Goal: Task Accomplishment & Management: Use online tool/utility

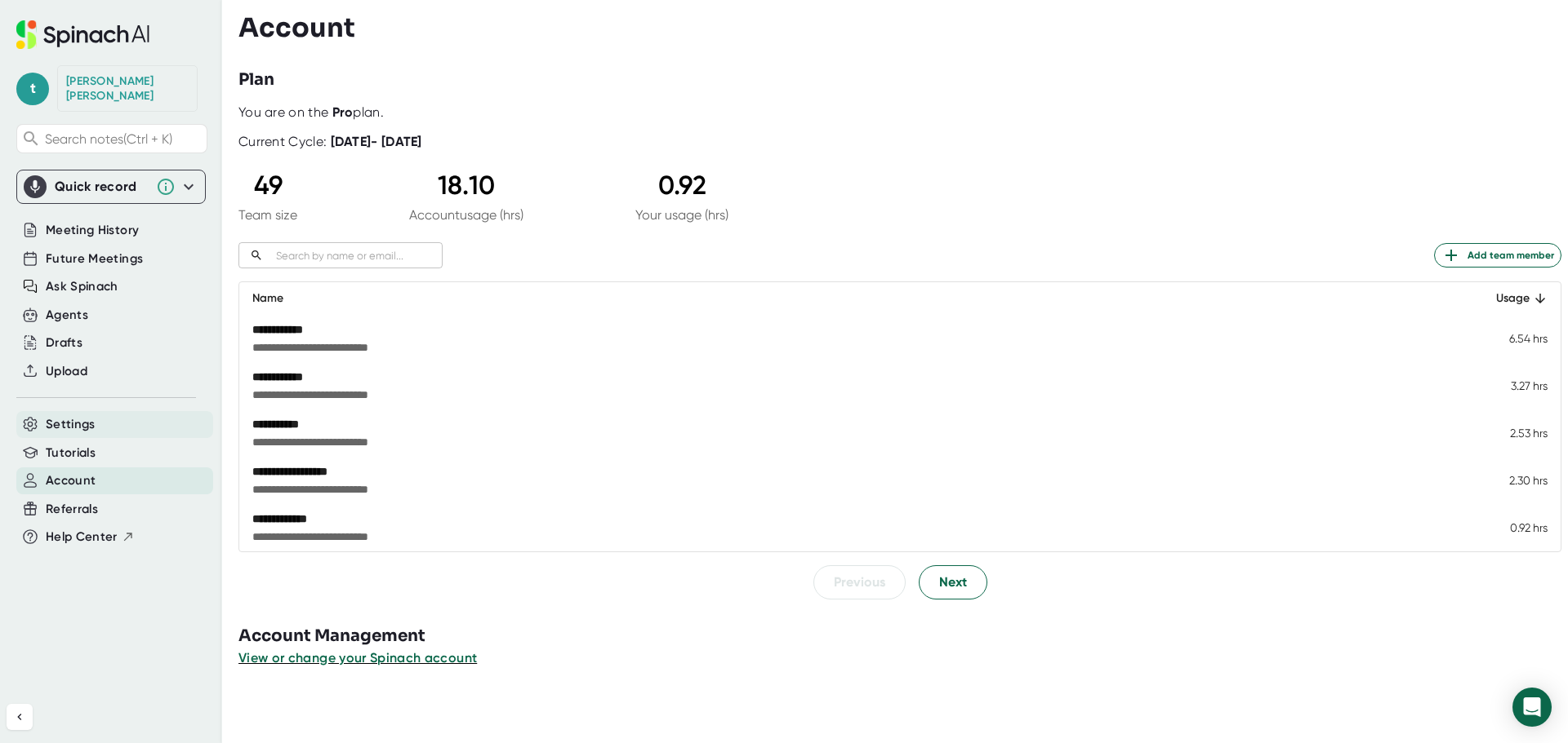
click at [105, 412] on div "Settings" at bounding box center [114, 425] width 196 height 27
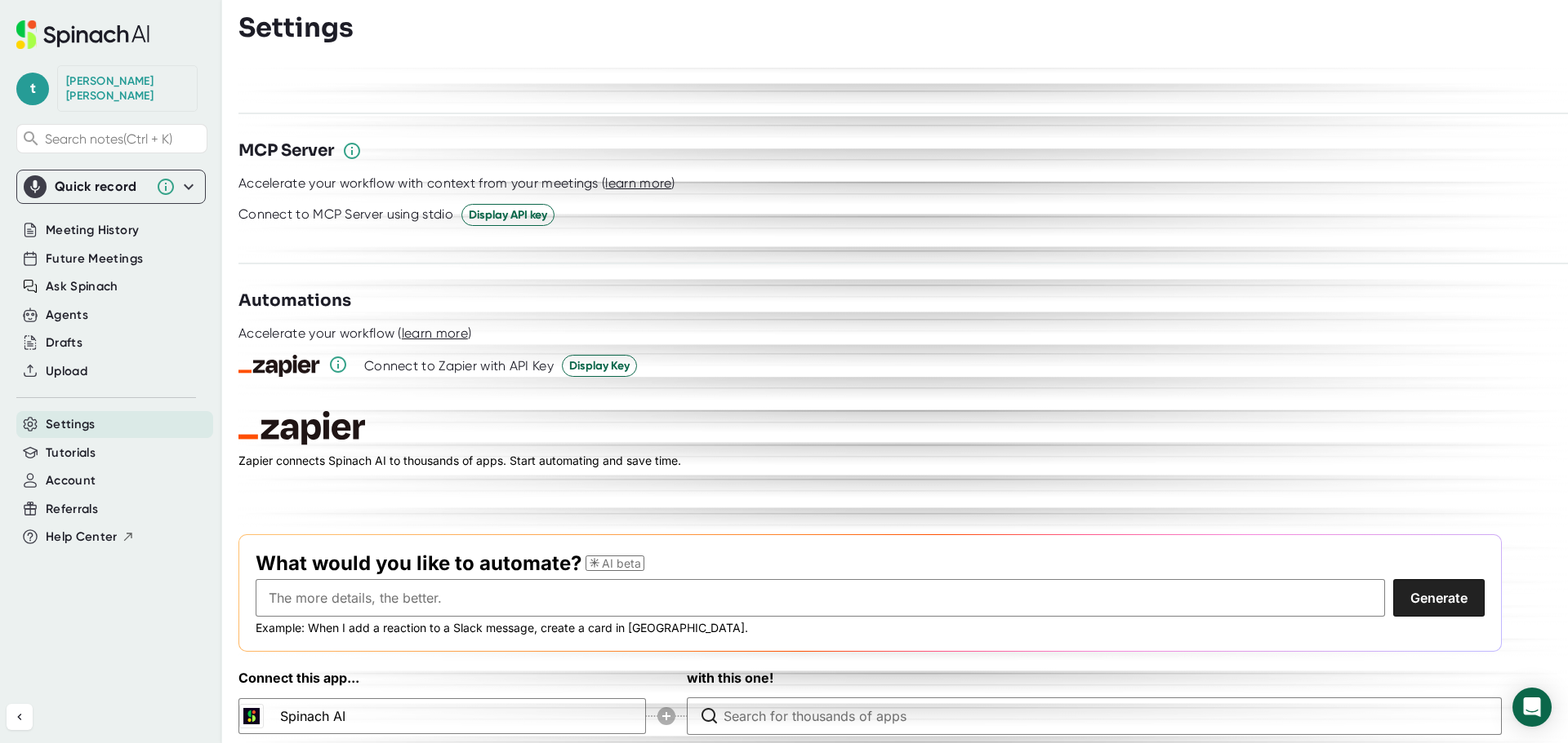
scroll to position [2200, 0]
click at [99, 361] on div "Upload" at bounding box center [114, 372] width 196 height 27
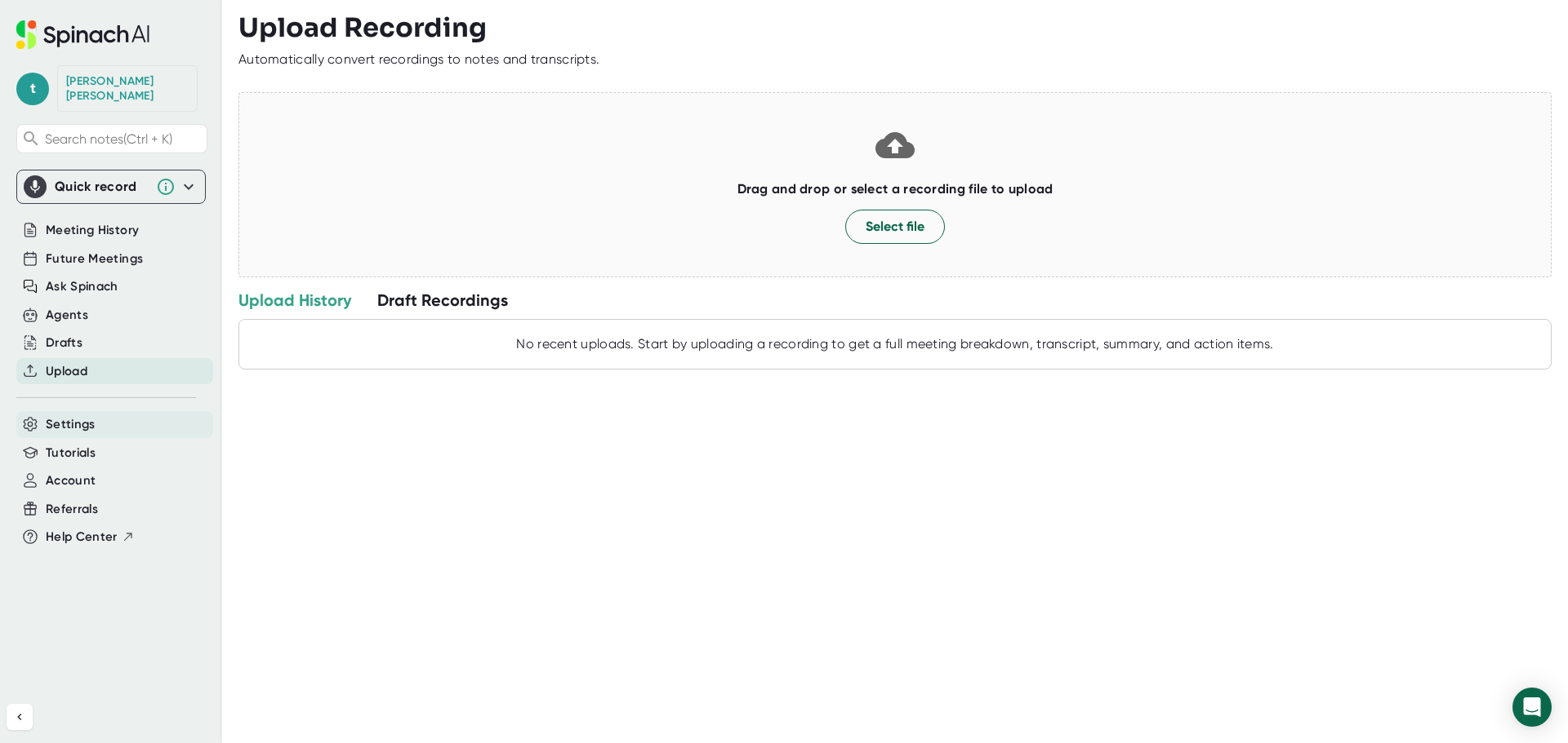
click at [117, 414] on div "Settings" at bounding box center [114, 425] width 196 height 27
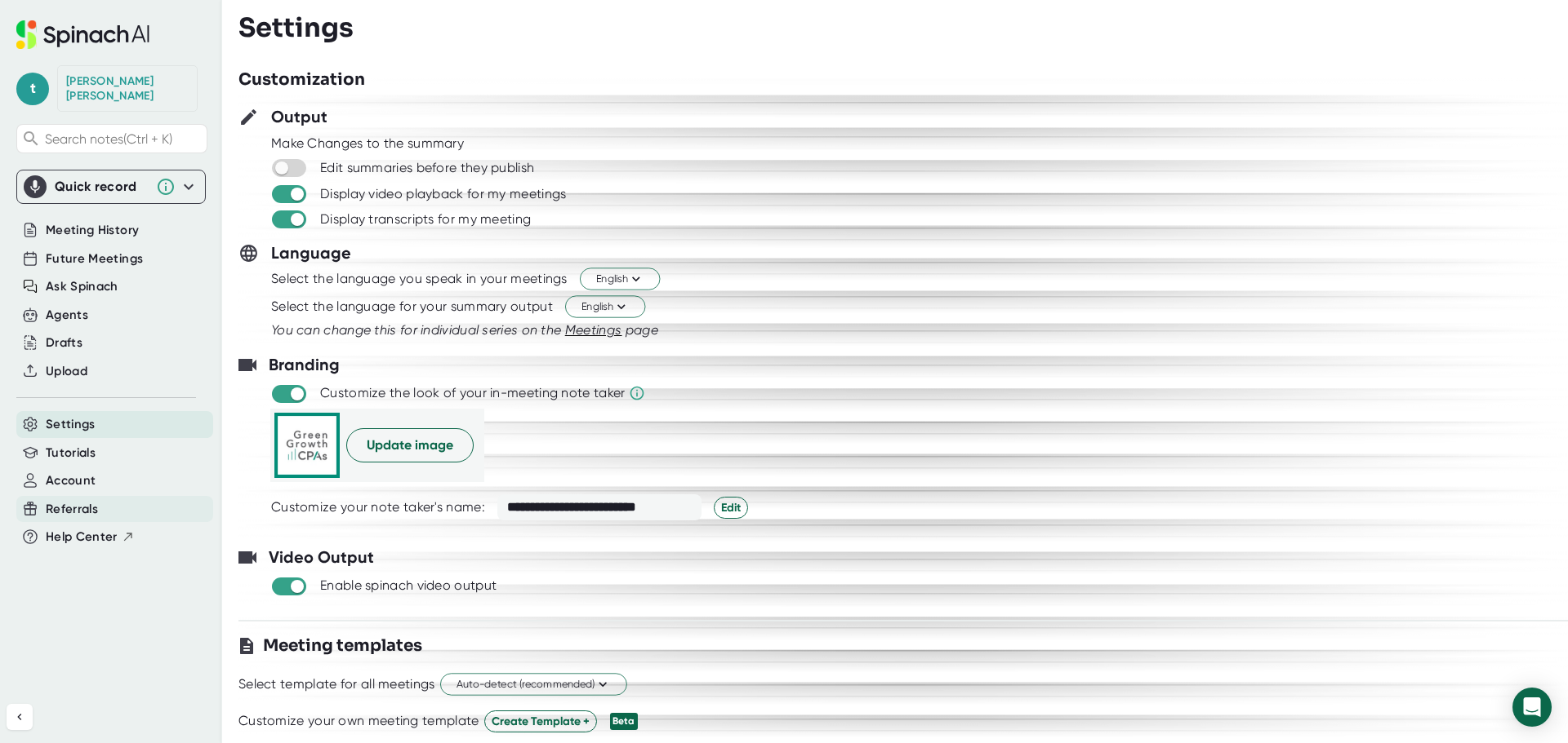
click at [122, 472] on div "Account" at bounding box center [114, 481] width 196 height 27
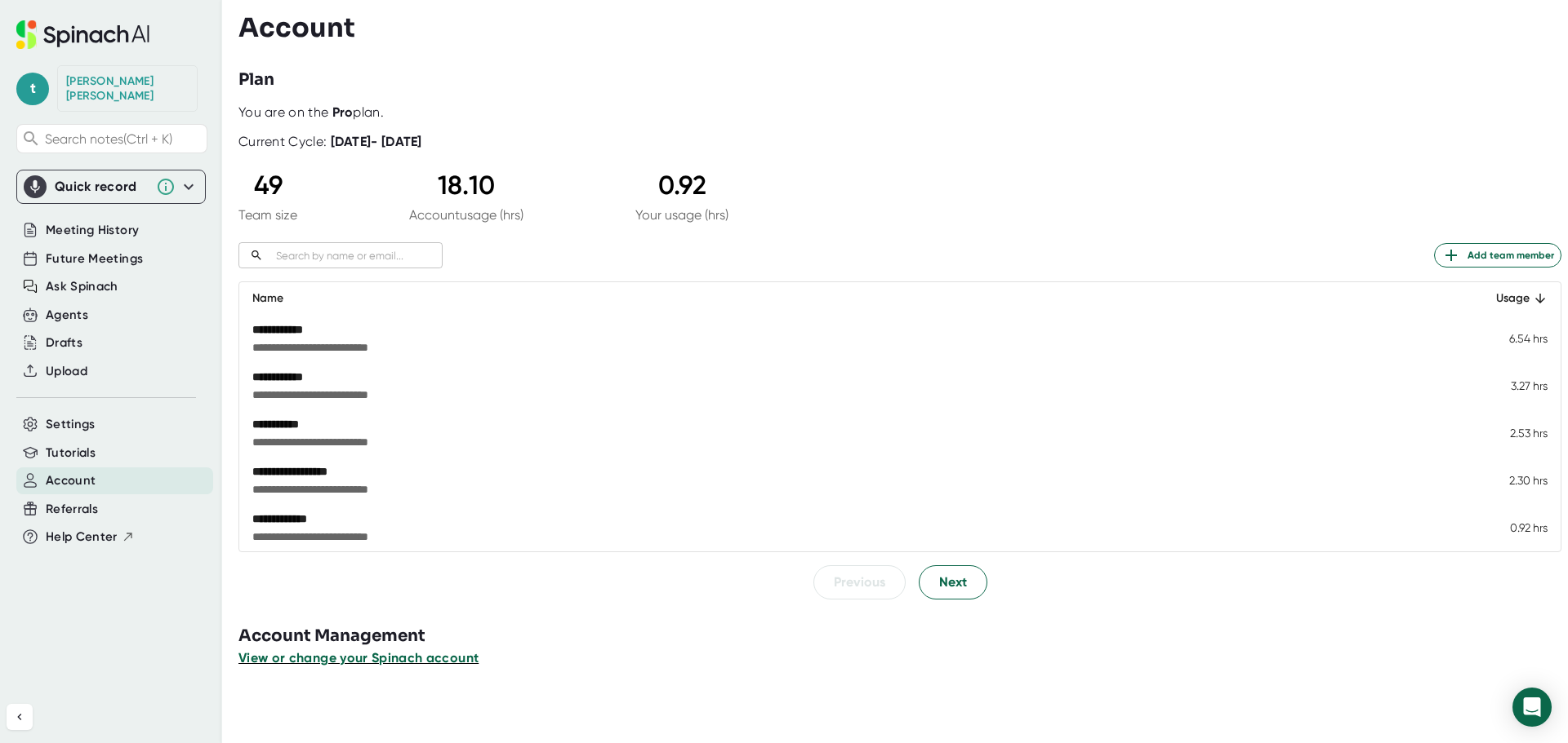
click at [409, 662] on span "View or change your Spinach account" at bounding box center [358, 658] width 240 height 15
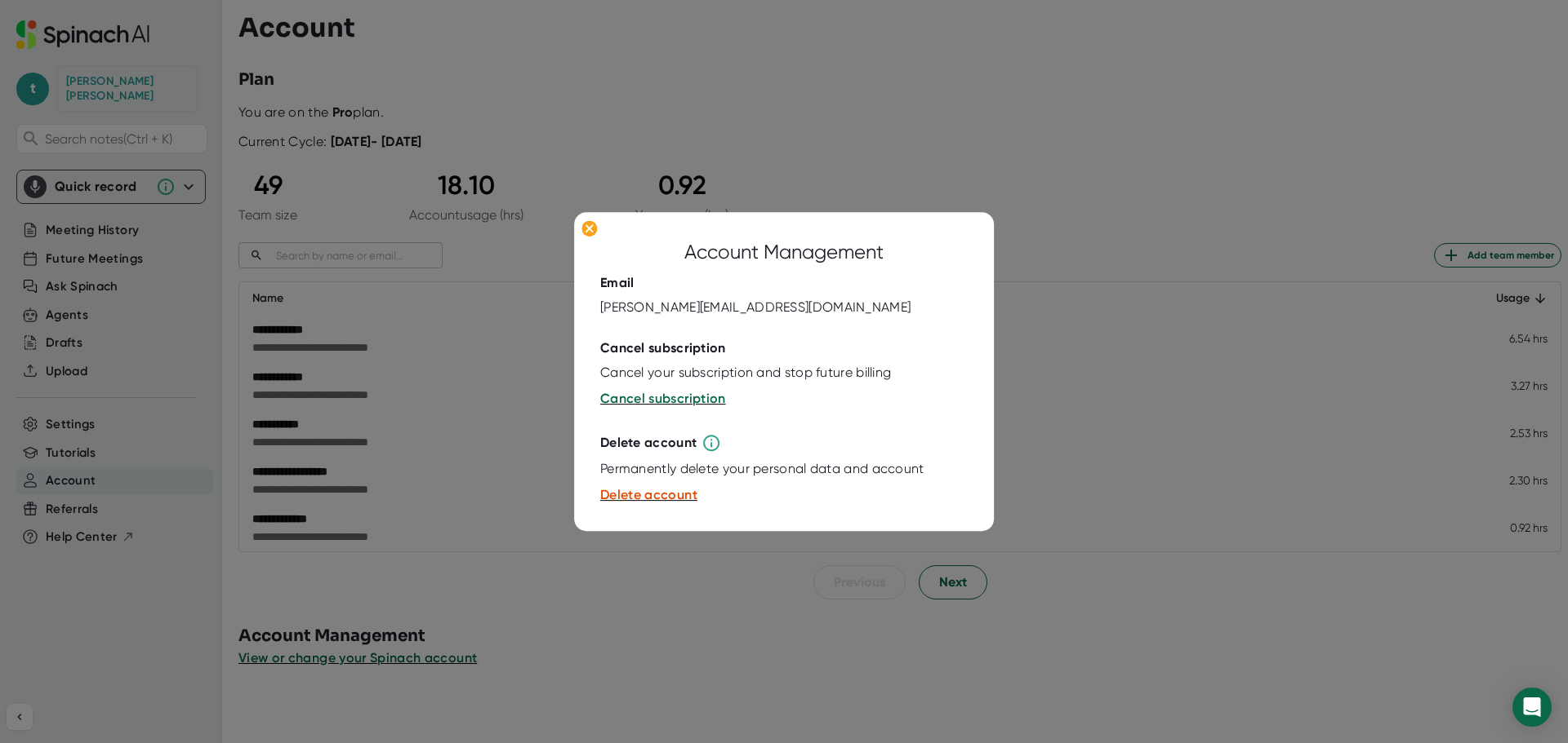
click at [1100, 248] on div at bounding box center [784, 372] width 1568 height 743
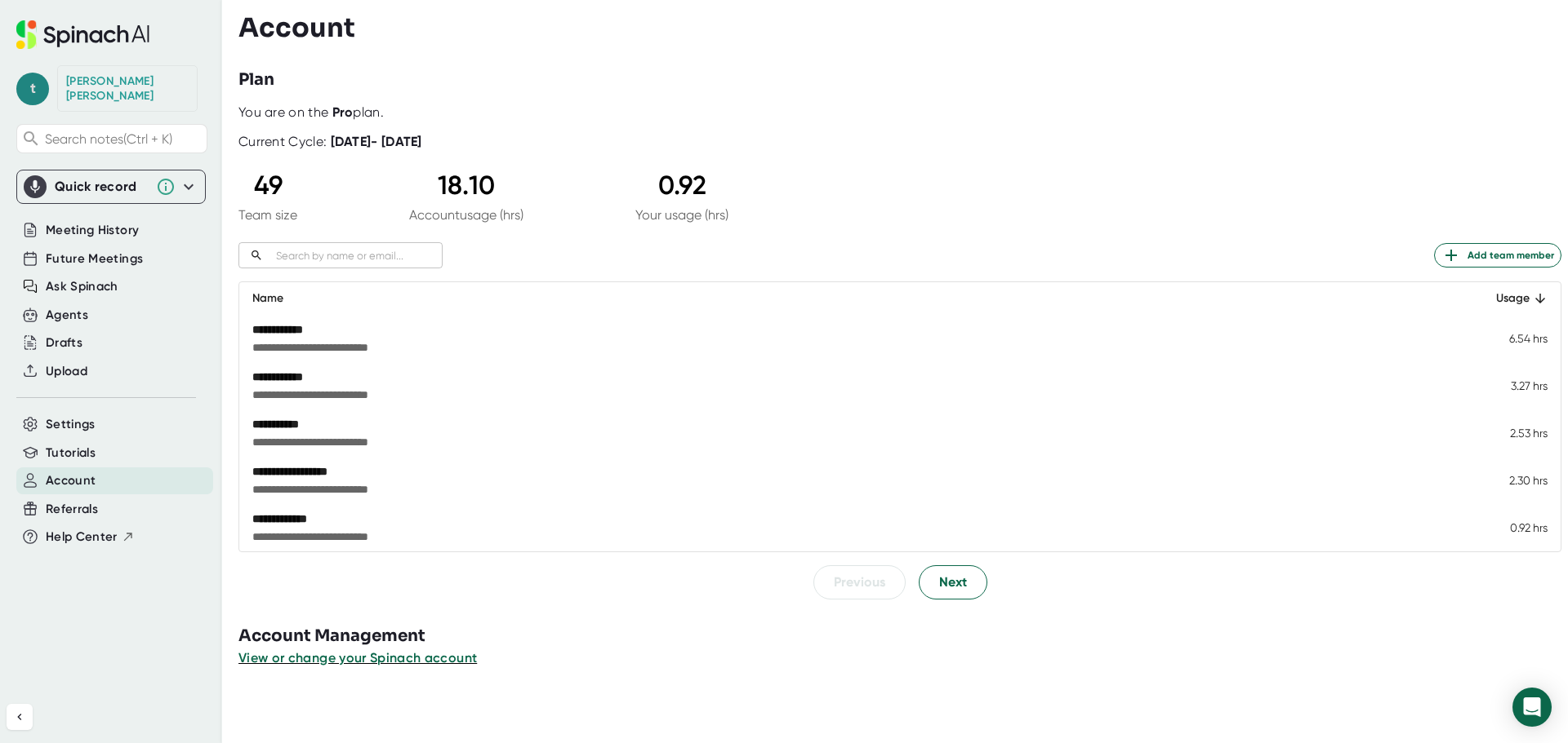
click at [42, 80] on span "t" at bounding box center [32, 89] width 32 height 32
click at [196, 68] on div at bounding box center [784, 372] width 1568 height 743
click at [83, 415] on span "Settings" at bounding box center [71, 425] width 50 height 19
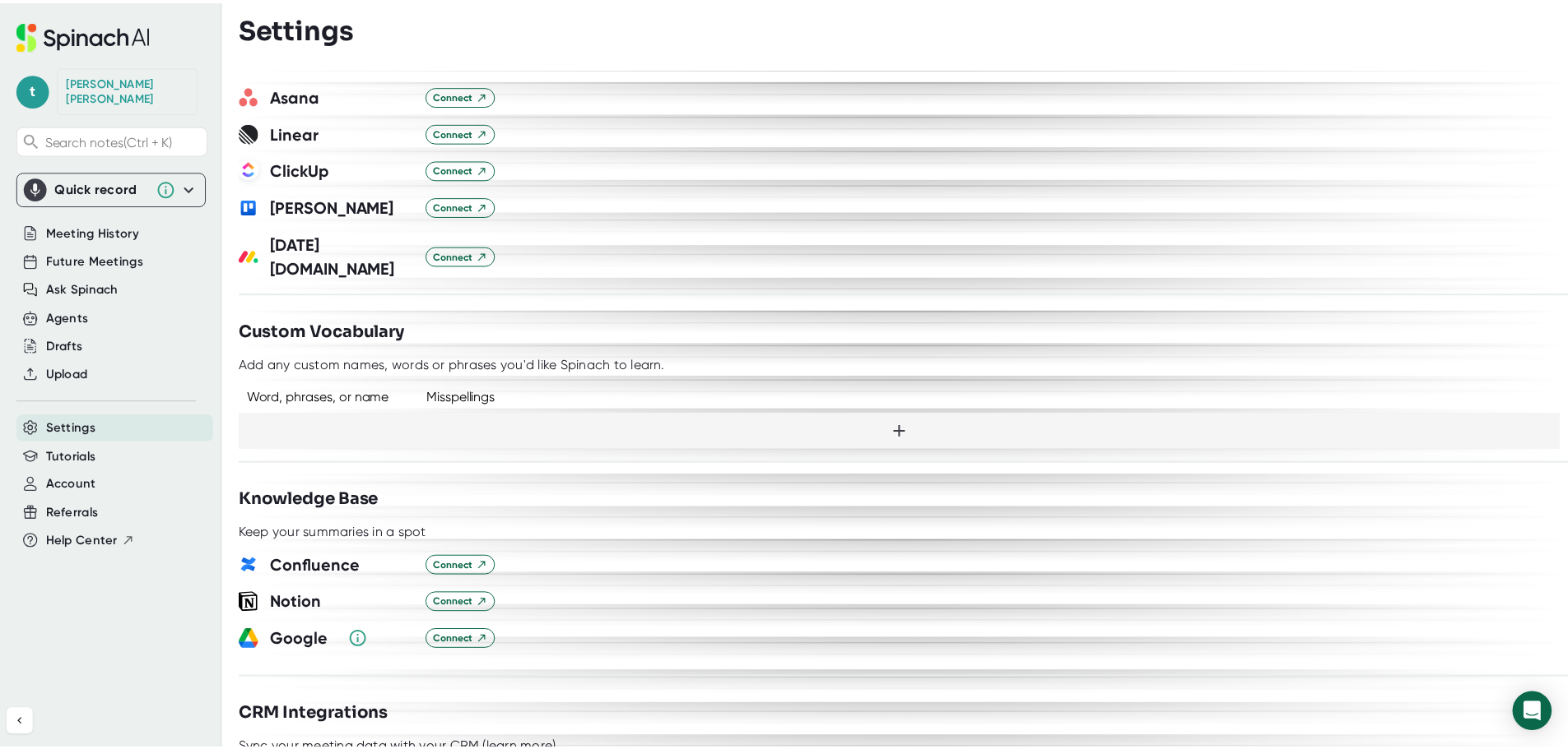
scroll to position [1148, 0]
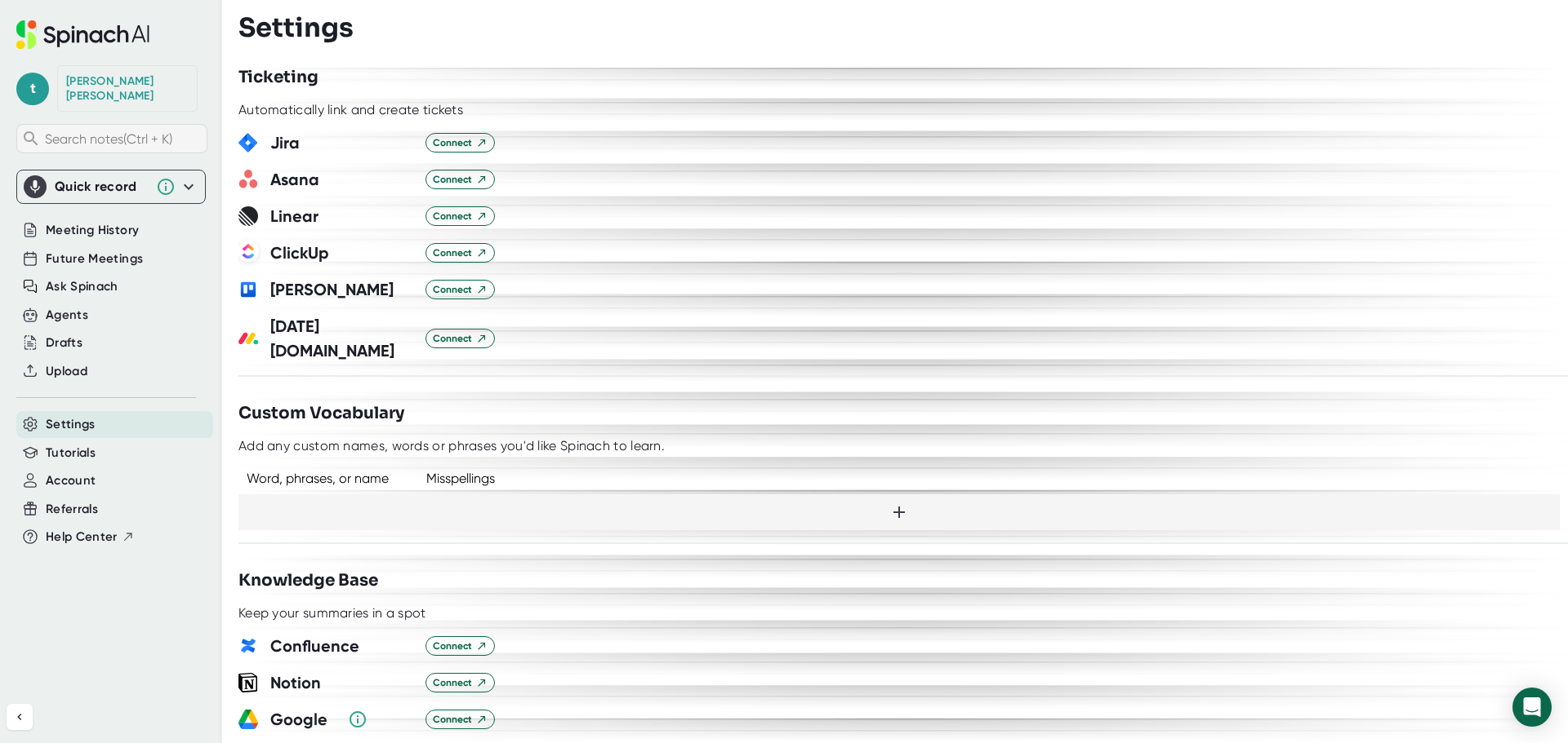
click at [92, 131] on span "Search notes (Ctrl + K)" at bounding box center [123, 139] width 157 height 15
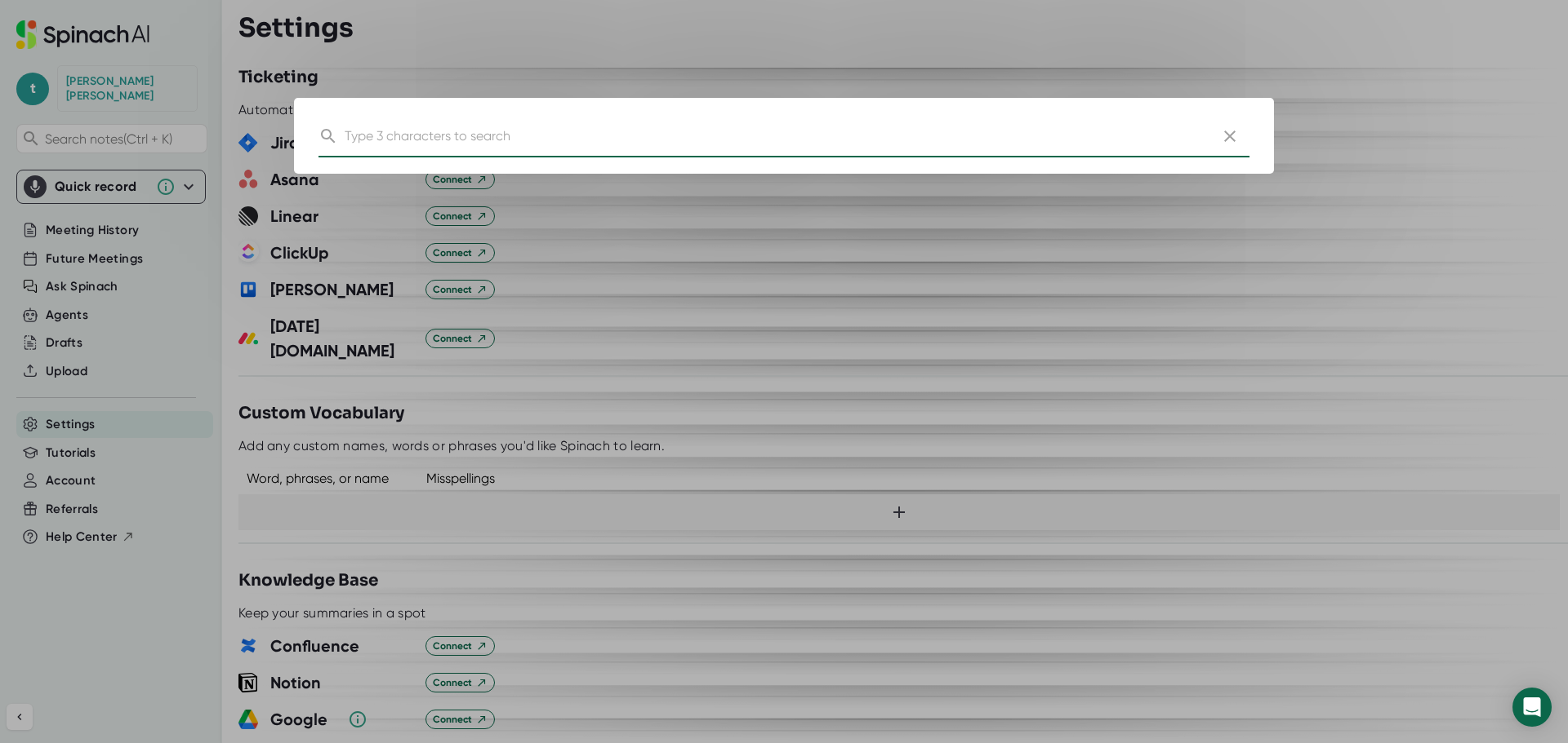
click at [1226, 131] on icon "button" at bounding box center [1230, 136] width 11 height 11
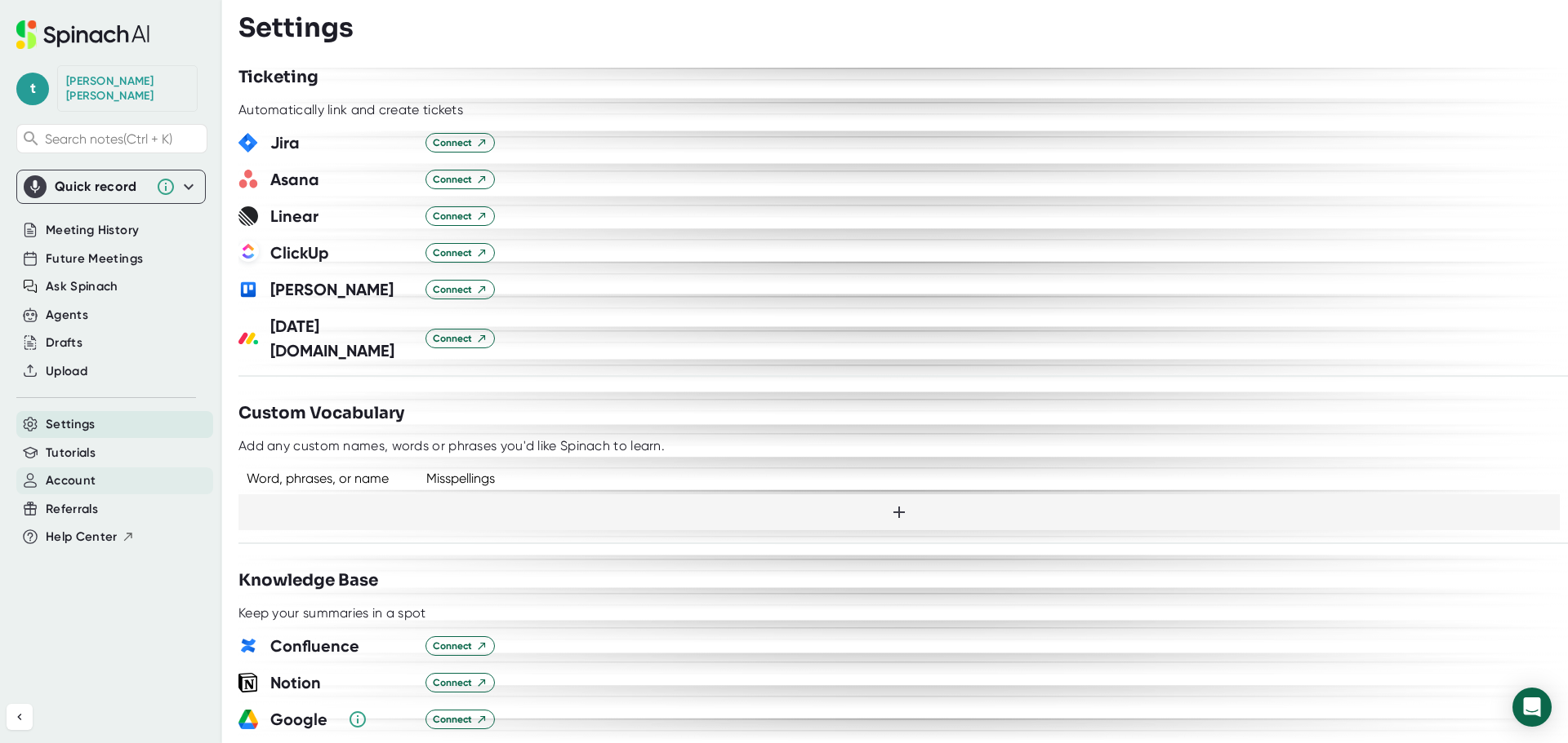
click at [104, 468] on div "Account" at bounding box center [114, 481] width 196 height 27
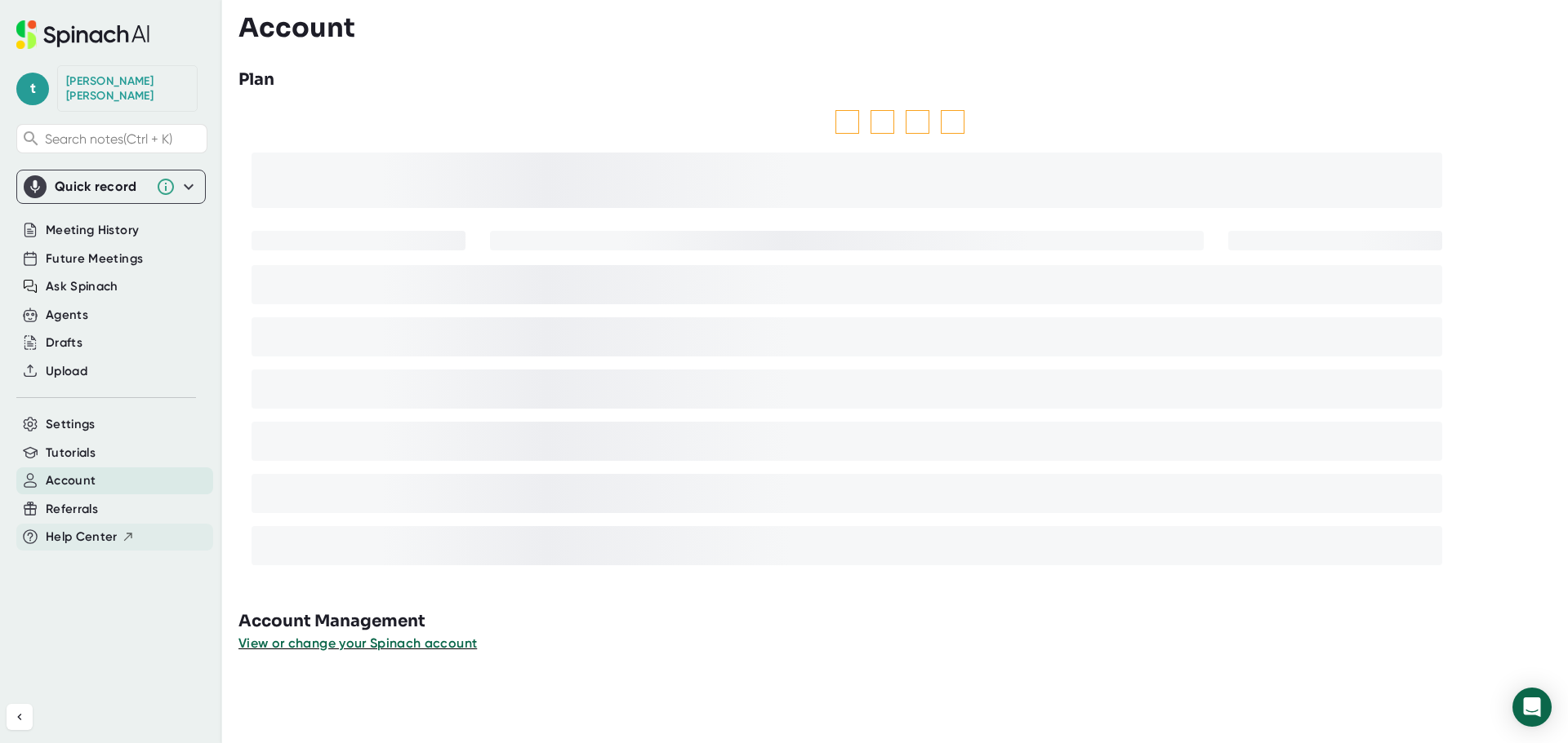
click at [106, 528] on span "Help Center" at bounding box center [81, 537] width 71 height 19
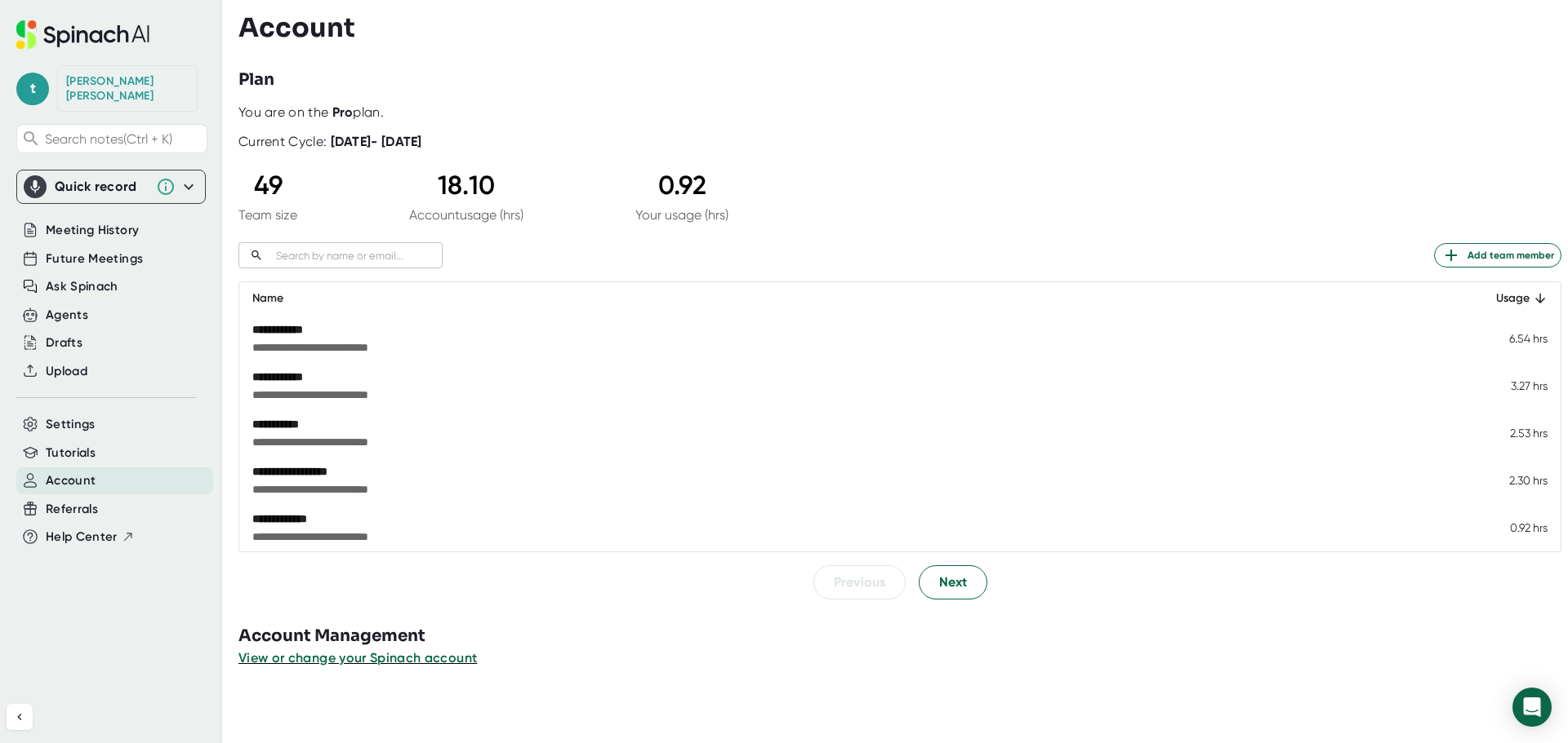
click at [179, 177] on icon at bounding box center [189, 187] width 20 height 20
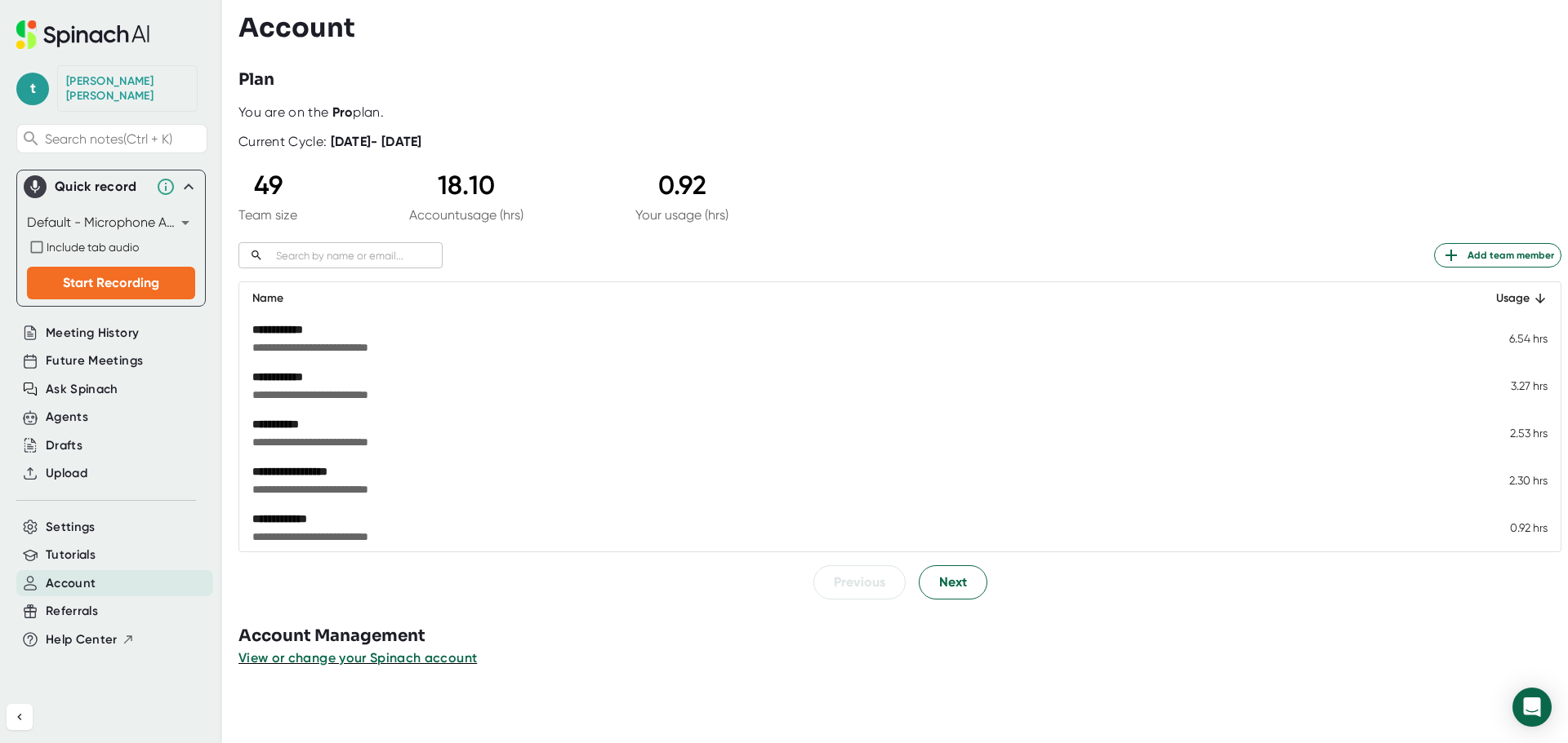
click at [175, 175] on div "Quick record" at bounding box center [111, 187] width 174 height 23
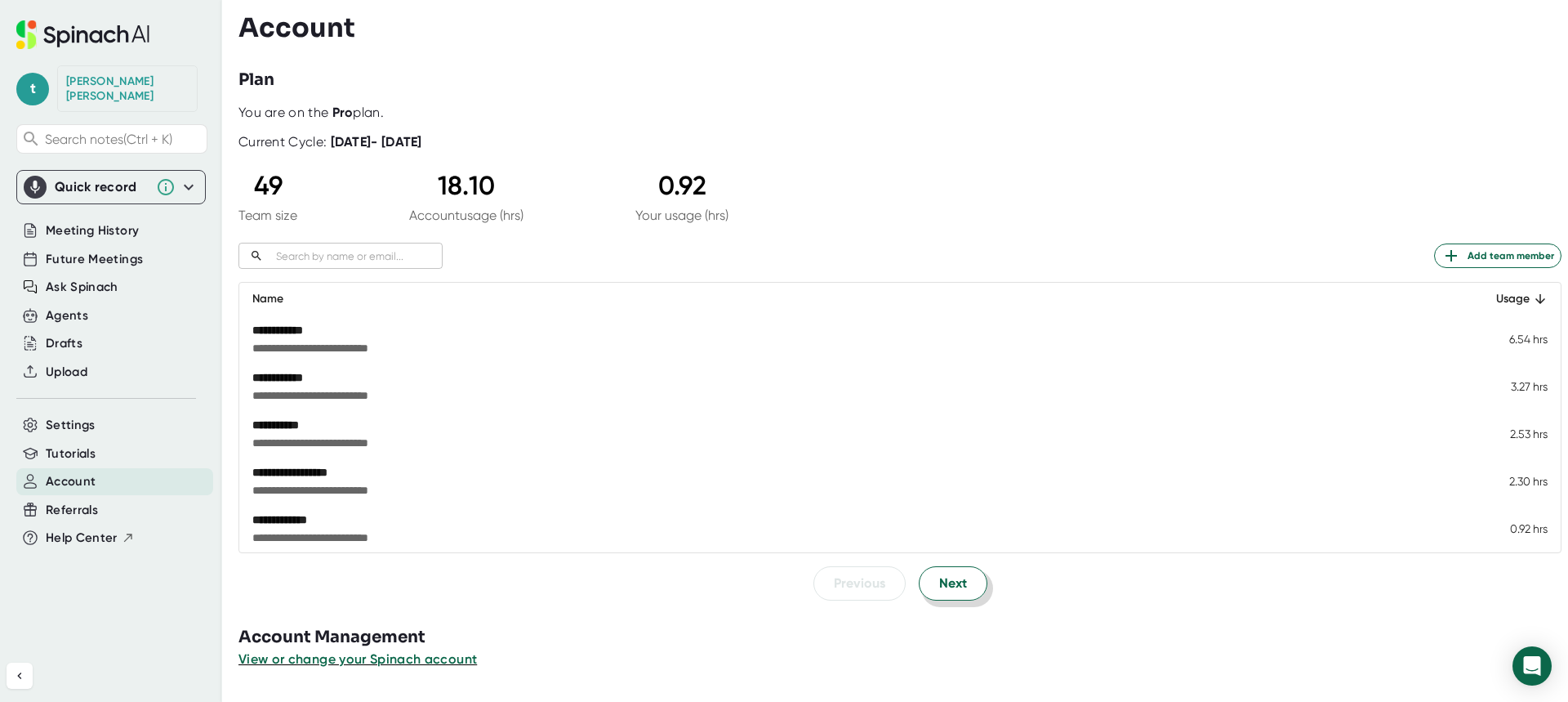
click at [949, 582] on span "Next" at bounding box center [952, 583] width 28 height 20
click at [78, 30] on icon at bounding box center [83, 34] width 133 height 29
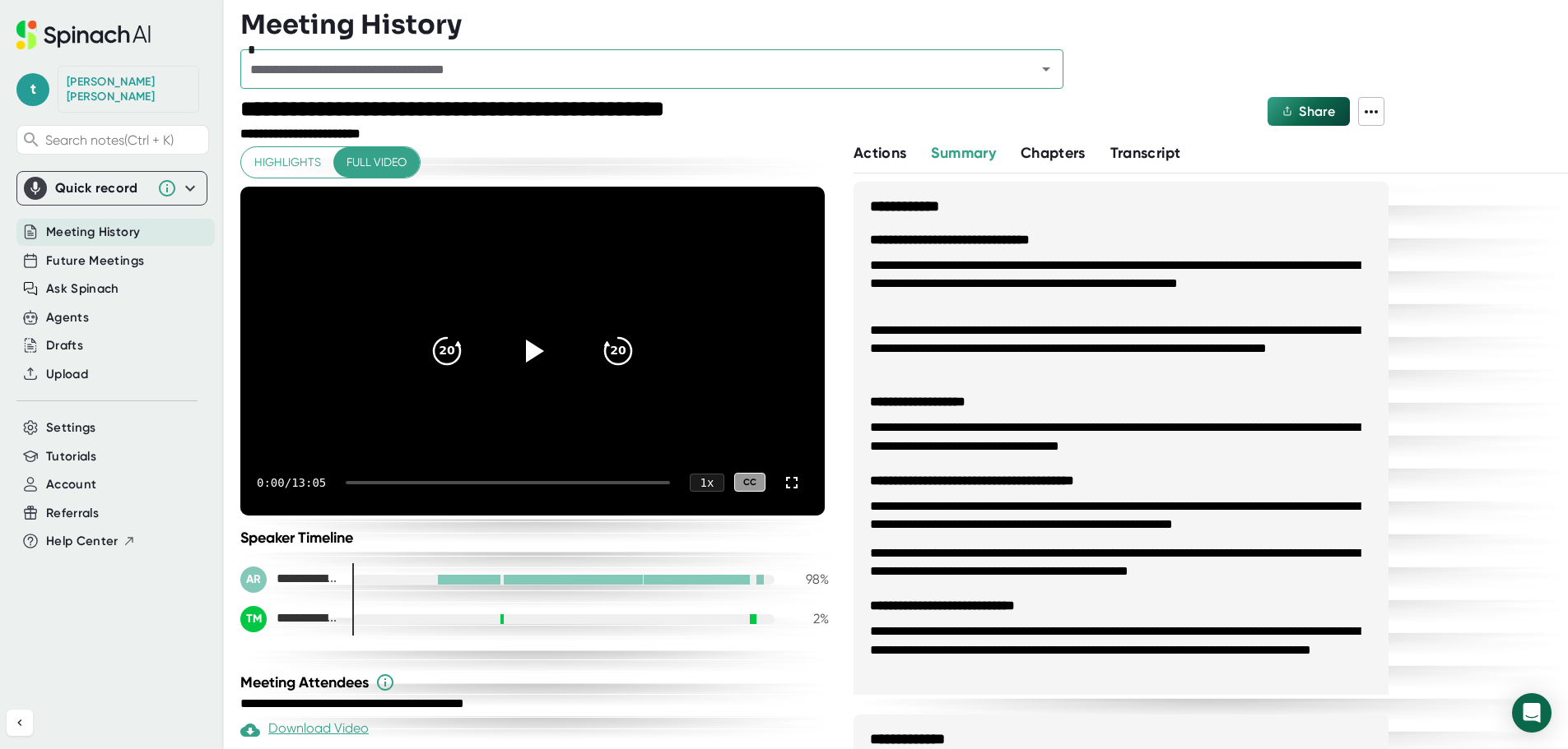
click at [93, 80] on div "[PERSON_NAME]" at bounding box center [128, 89] width 124 height 29
click at [29, 80] on span "t" at bounding box center [33, 89] width 33 height 33
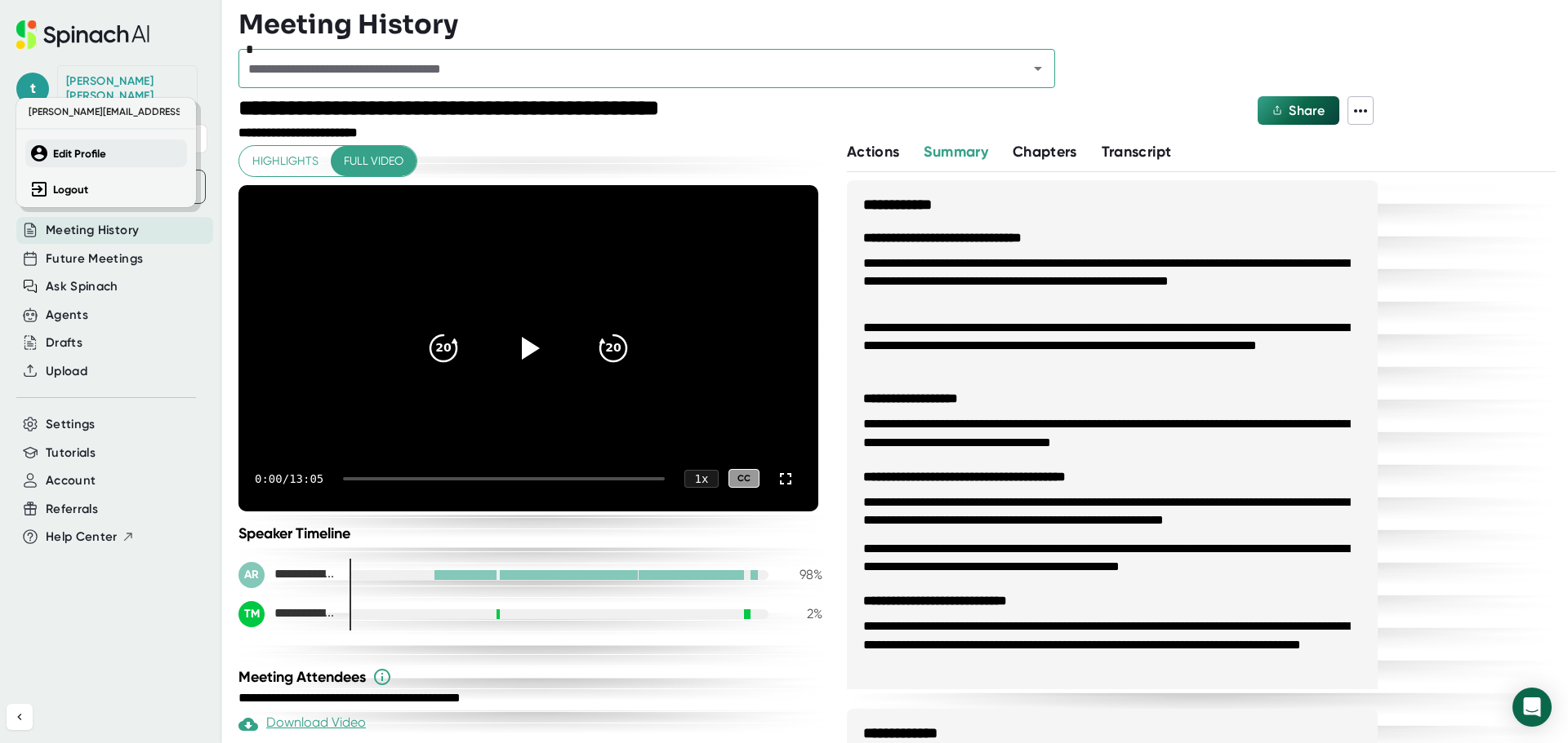
click at [94, 144] on button "Edit Profile" at bounding box center [107, 152] width 162 height 28
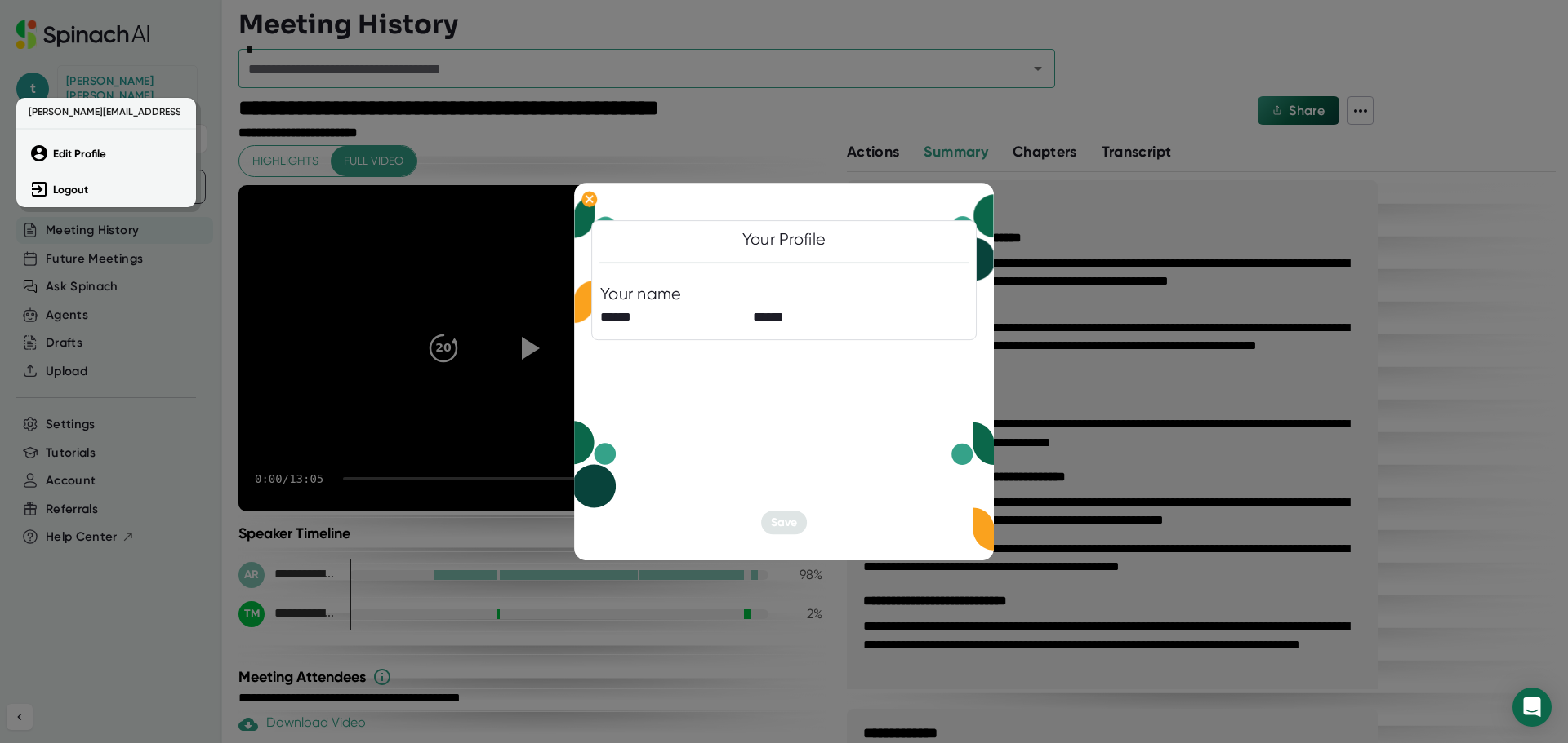
click at [584, 196] on div at bounding box center [784, 372] width 1568 height 743
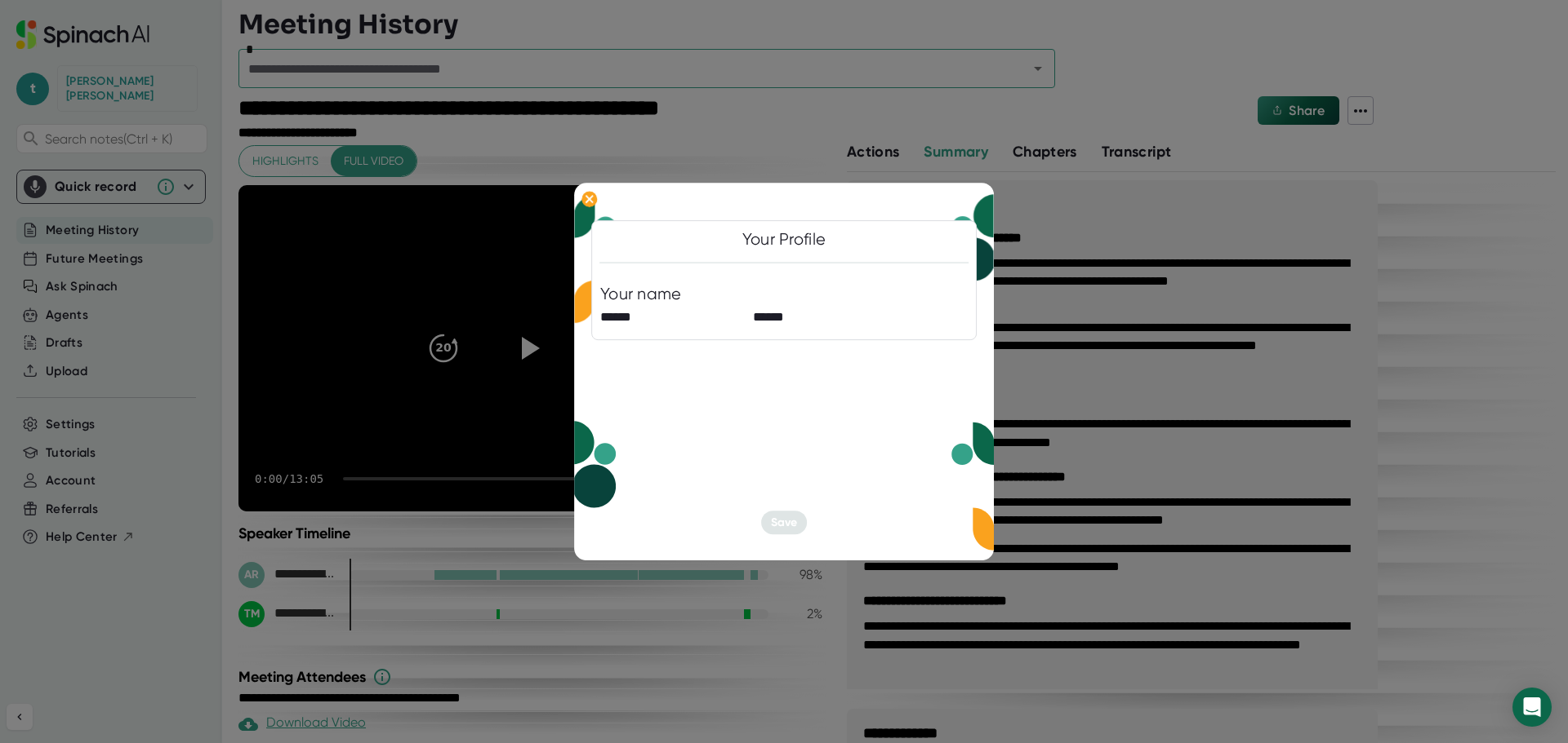
click at [590, 197] on icon at bounding box center [589, 199] width 8 height 8
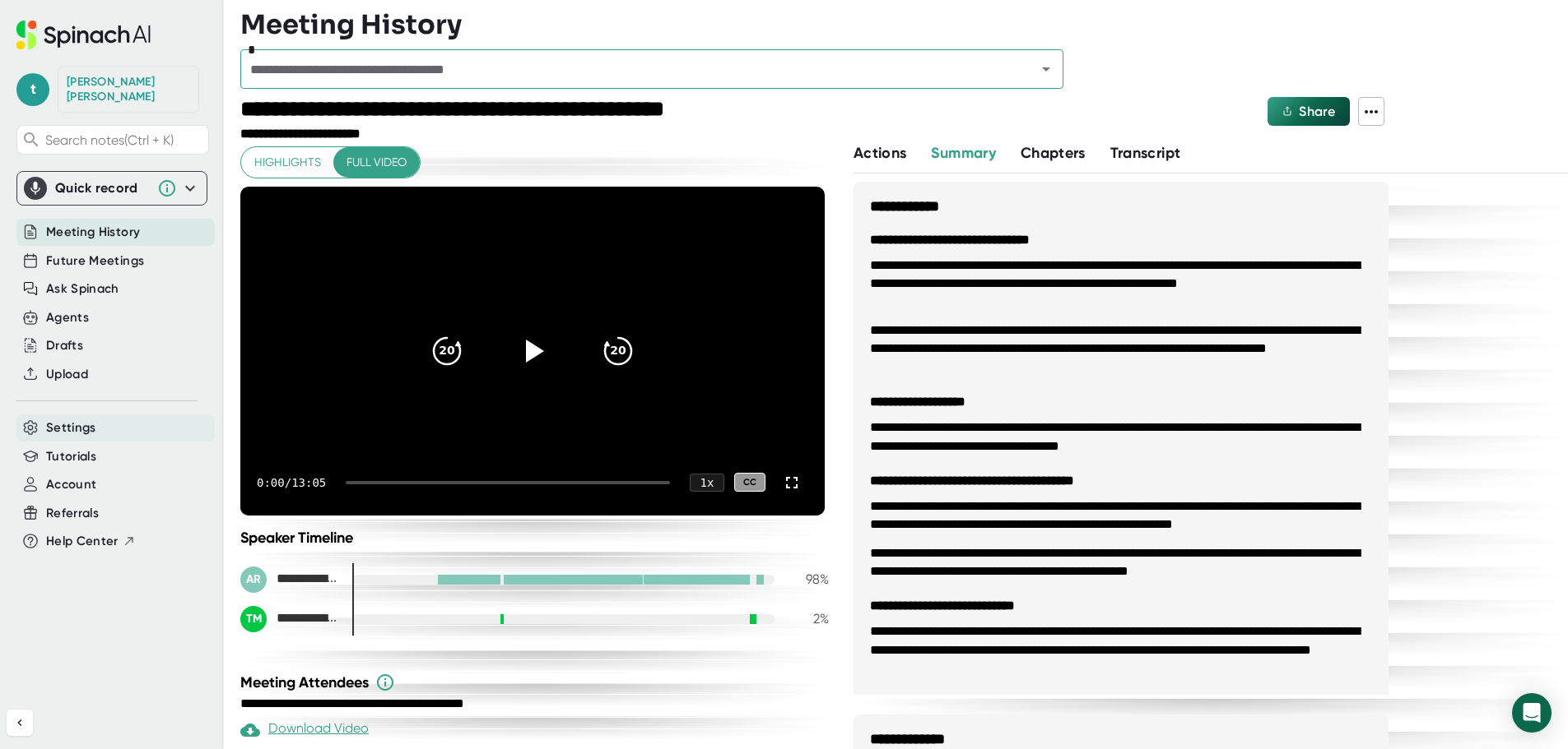
click at [99, 415] on div "Settings" at bounding box center [115, 428] width 198 height 27
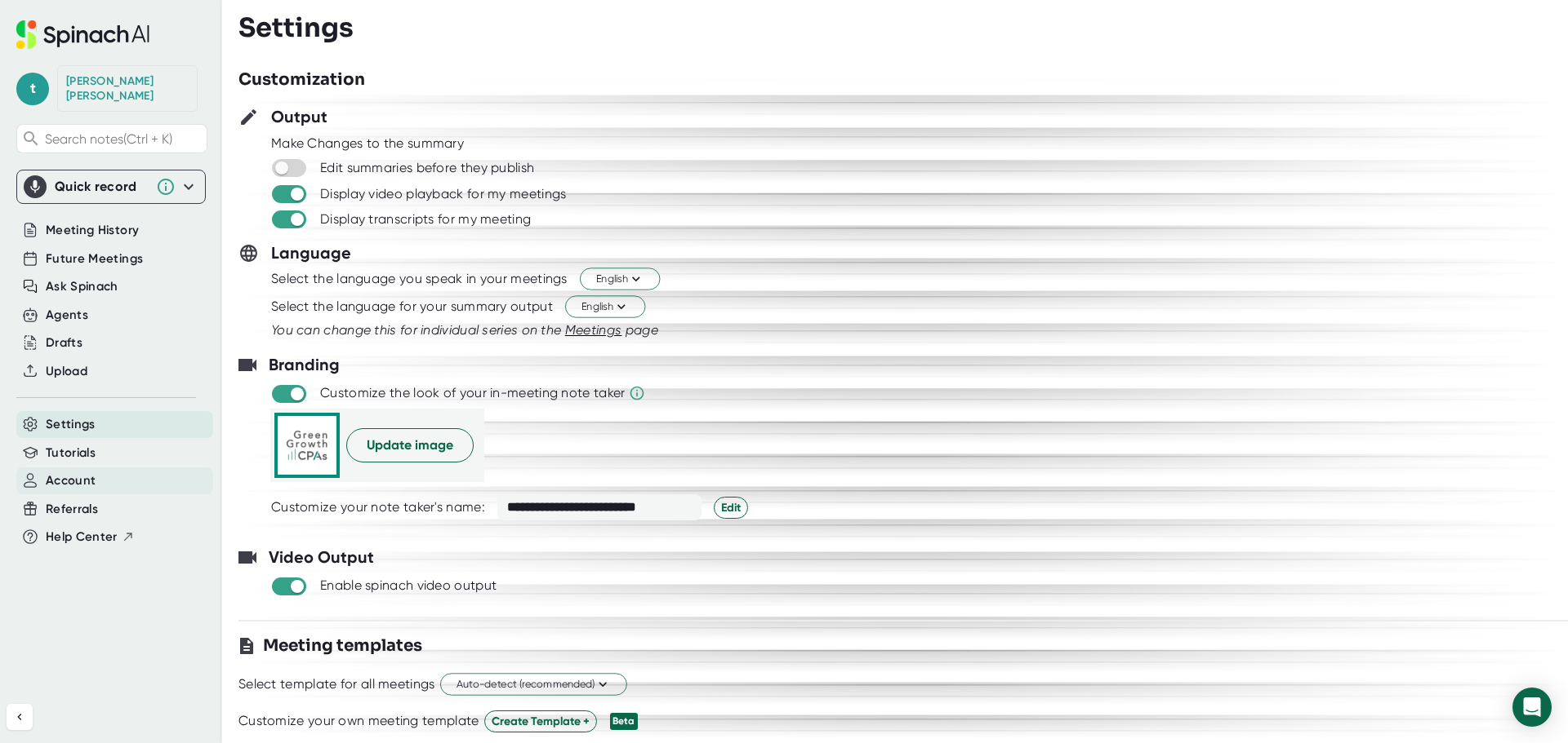
click at [100, 468] on div "Account" at bounding box center [114, 481] width 196 height 27
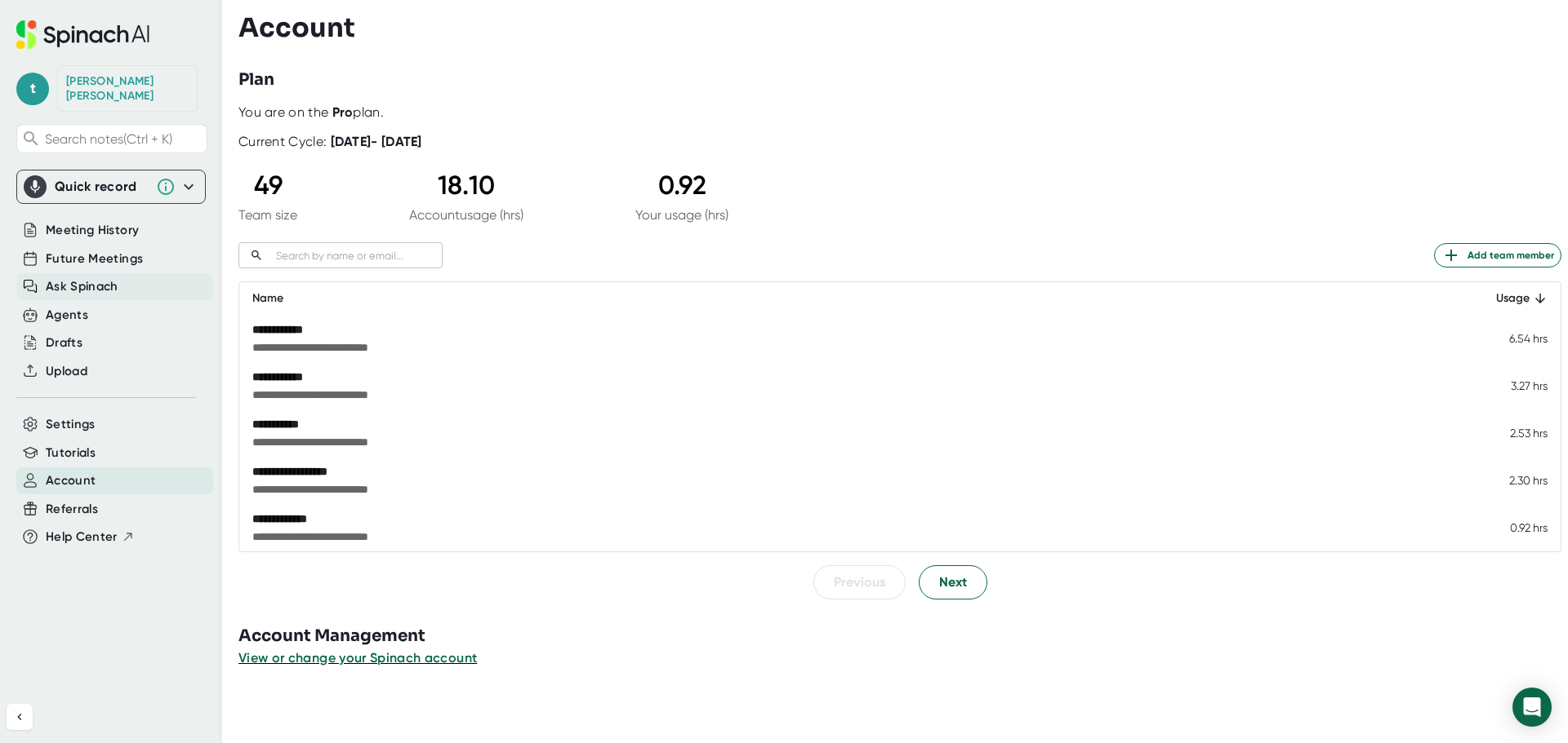
click at [106, 277] on span "Ask Spinach" at bounding box center [82, 287] width 72 height 19
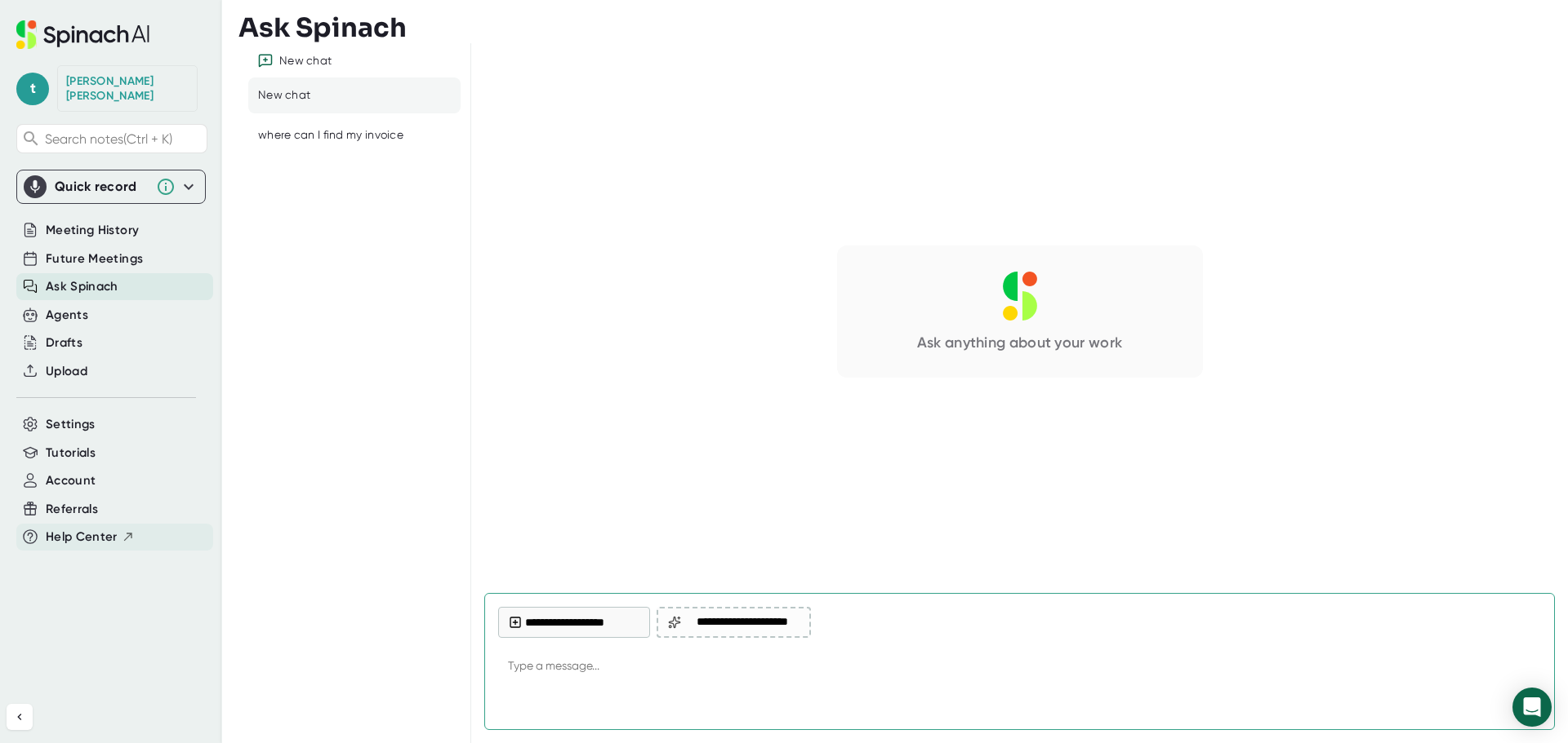
click at [81, 528] on span "Help Center" at bounding box center [81, 537] width 71 height 19
type textarea "x"
